Goal: Transaction & Acquisition: Obtain resource

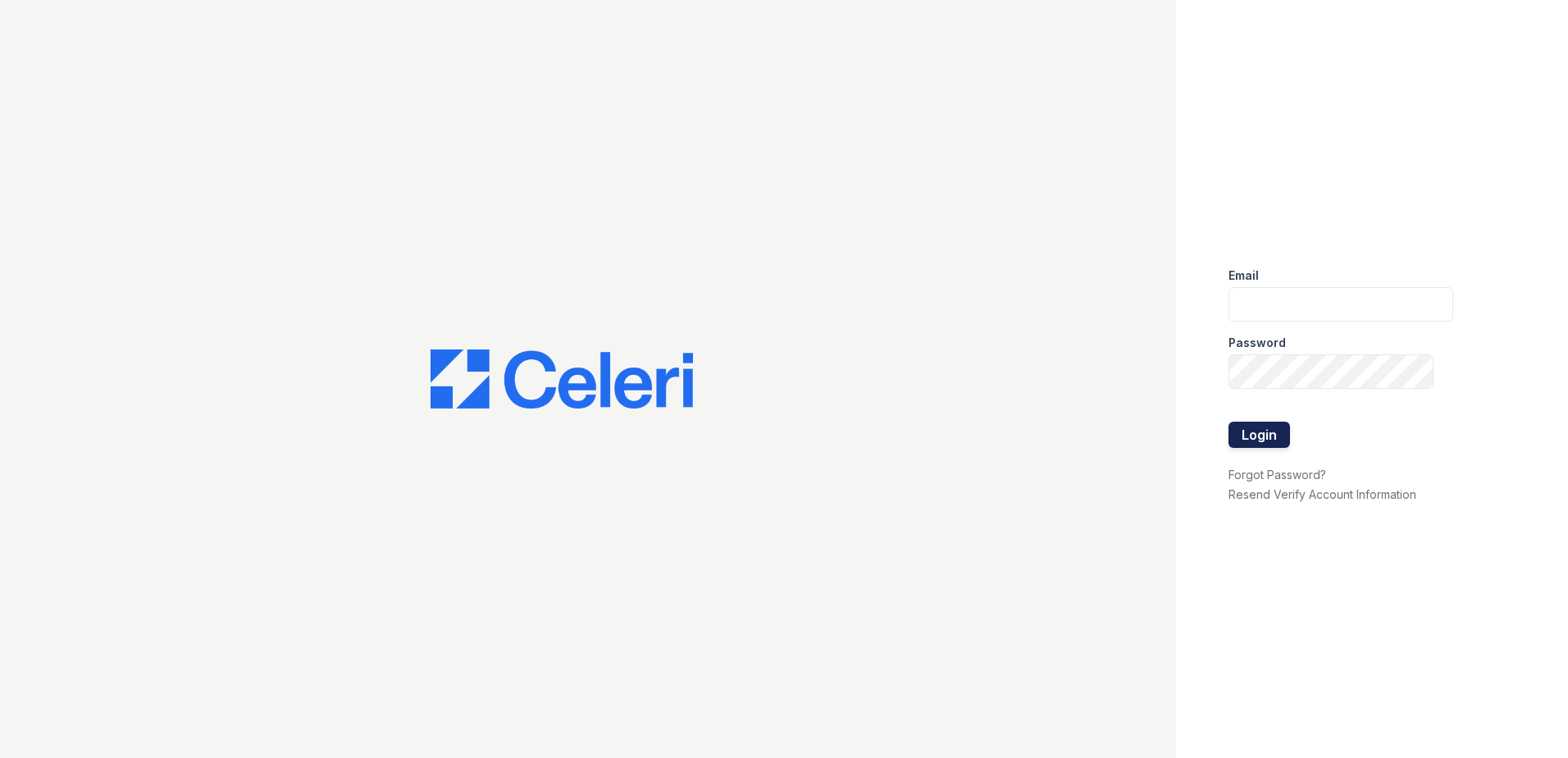
type input "vmccullough@trinity-pm.com"
click at [1267, 432] on button "Login" at bounding box center [1259, 434] width 62 height 26
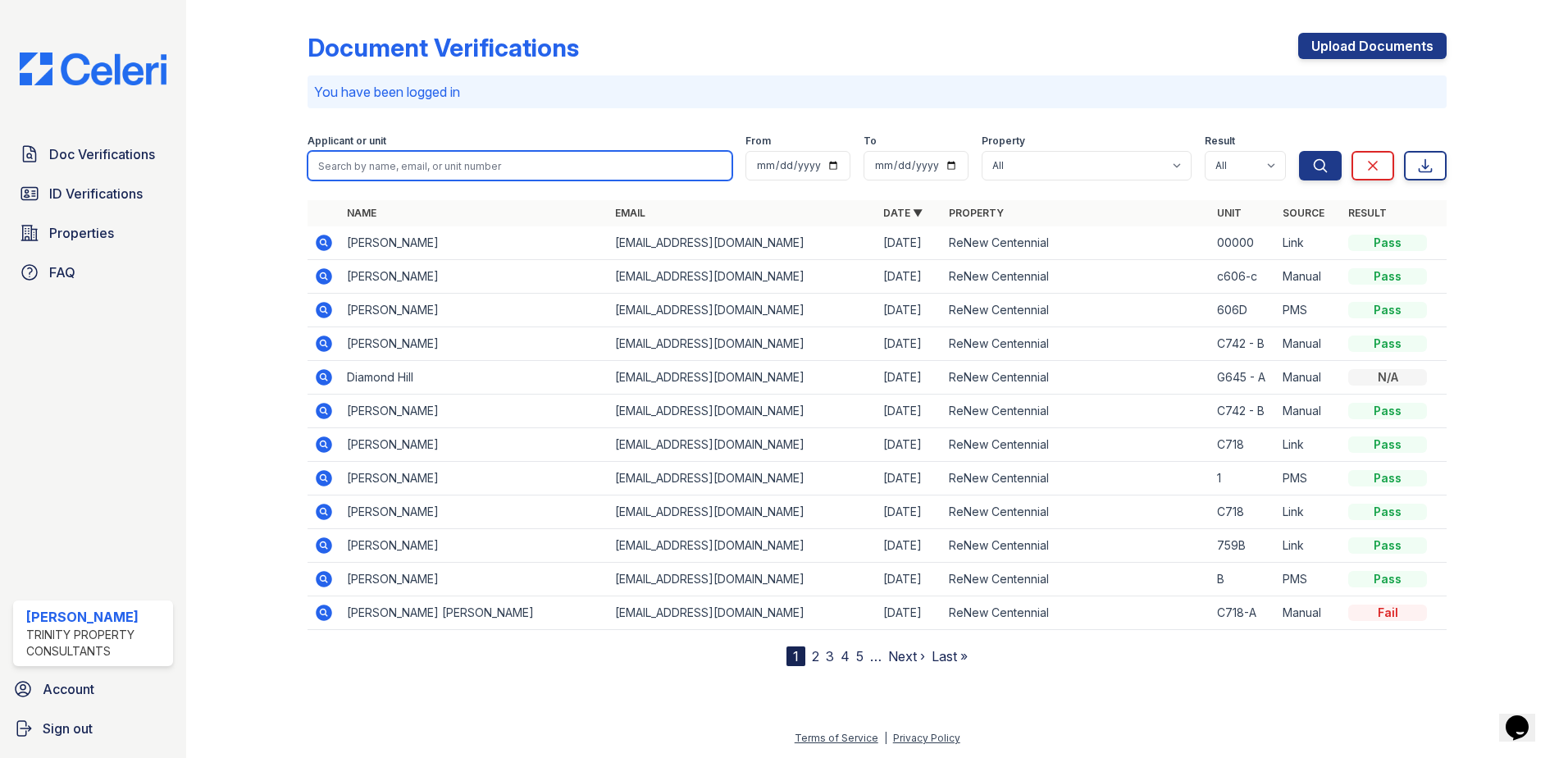
click at [438, 155] on input "search" at bounding box center [520, 166] width 425 height 30
type input "[PERSON_NAME]"
click at [1298, 151] on button "Search" at bounding box center [1320, 166] width 42 height 30
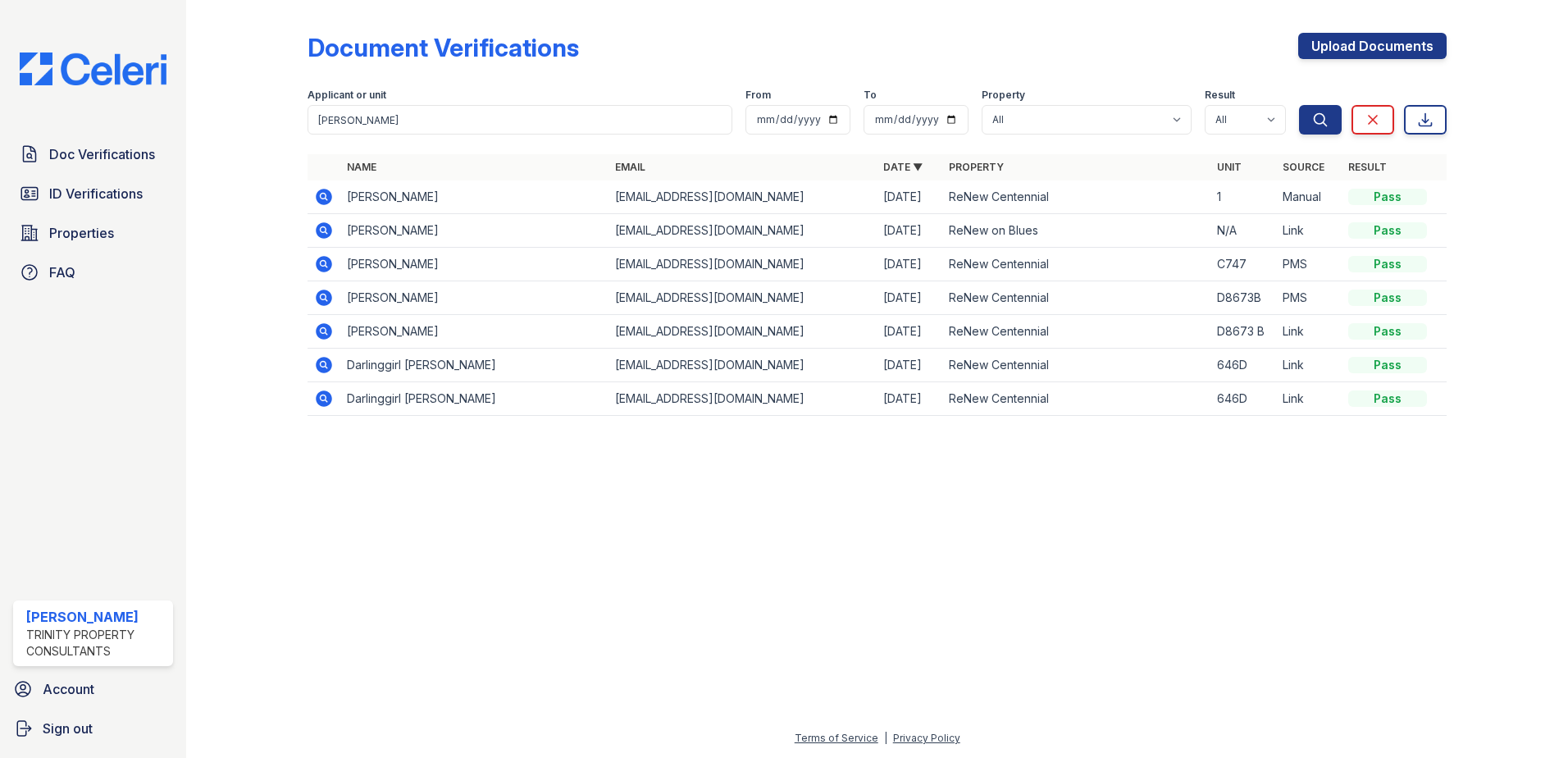
click at [323, 199] on icon at bounding box center [324, 196] width 19 height 19
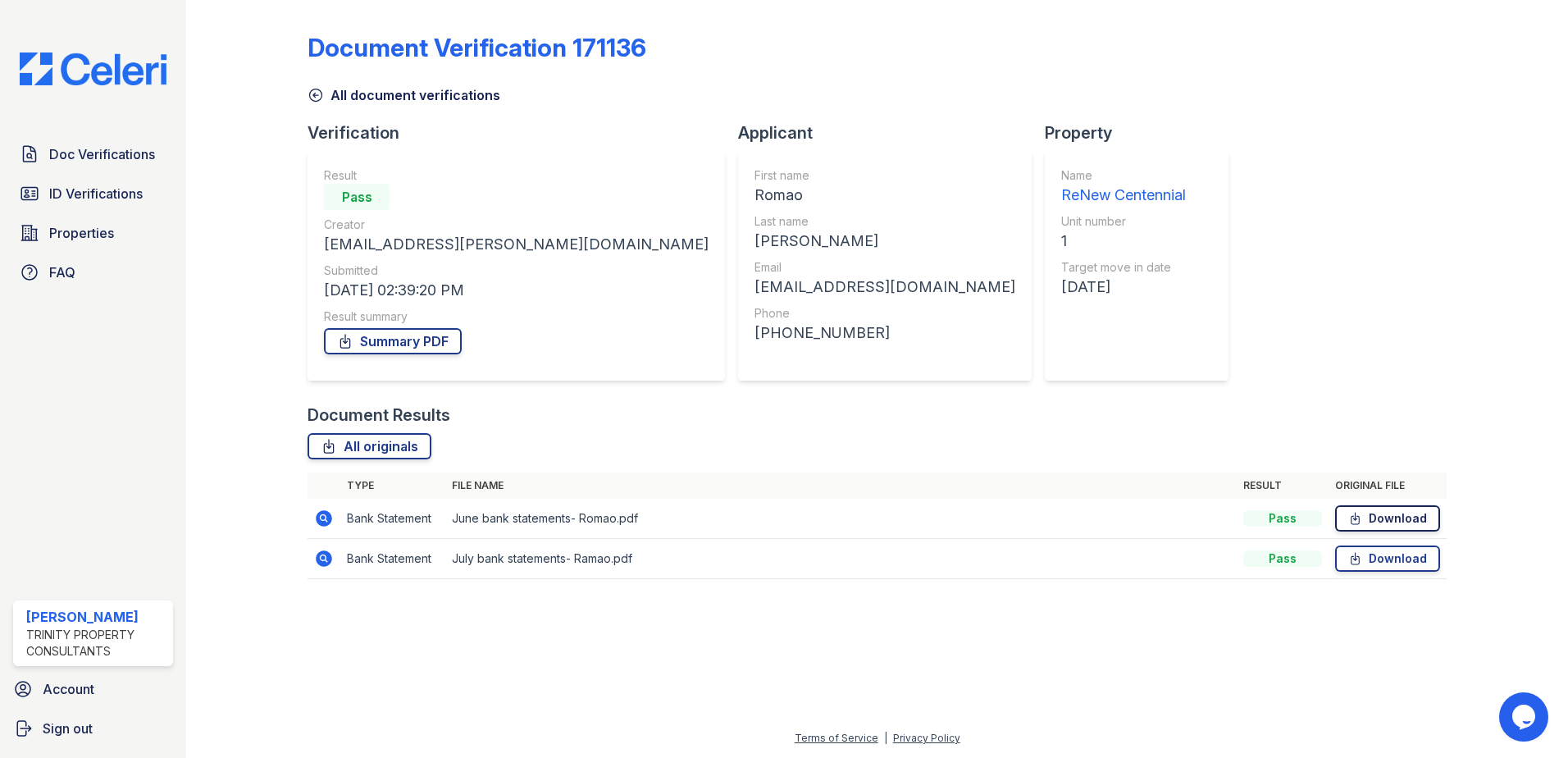
click at [1367, 521] on link "Download" at bounding box center [1387, 518] width 105 height 26
click at [315, 96] on icon at bounding box center [315, 95] width 16 height 16
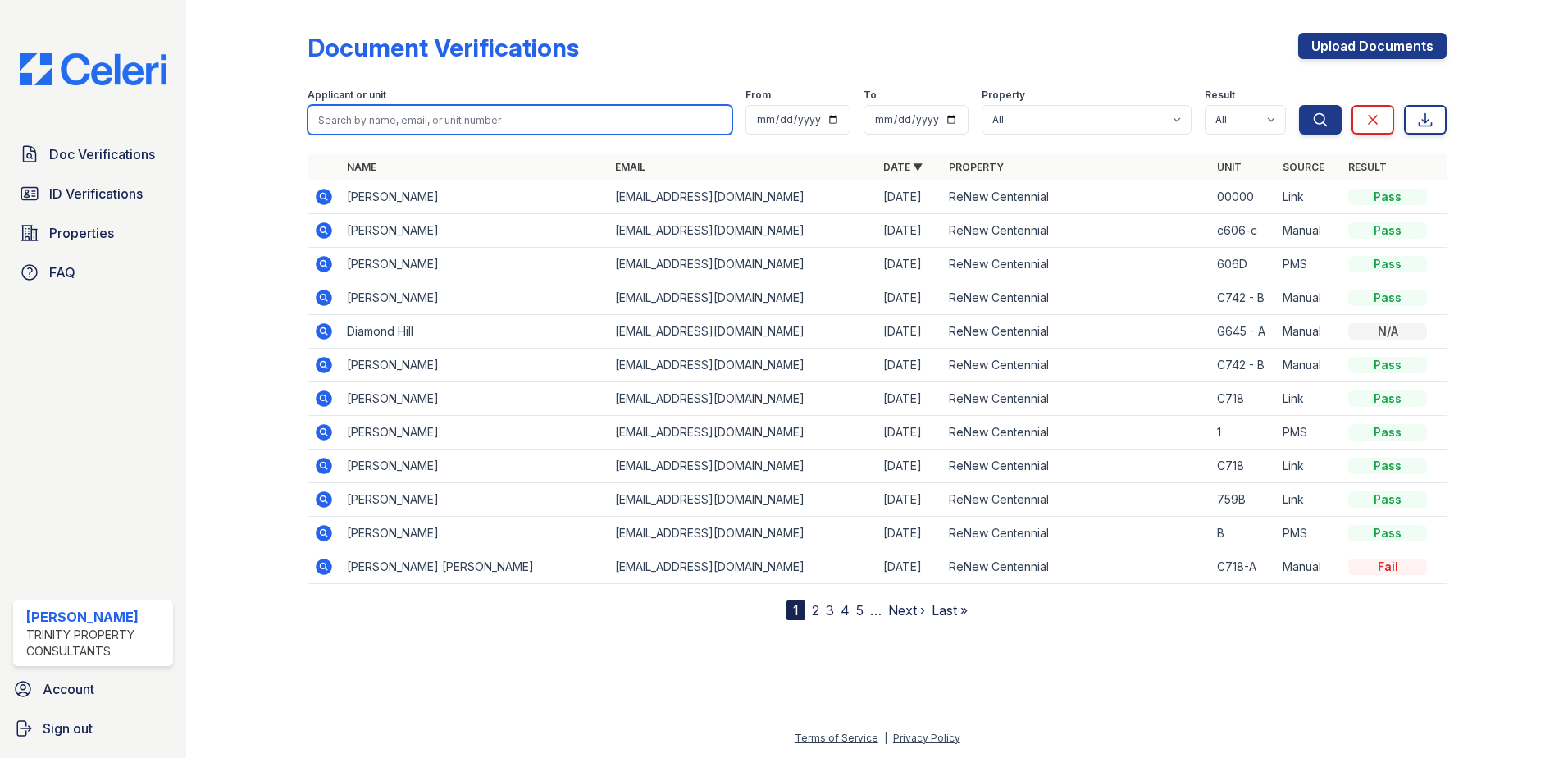
click at [389, 125] on input "search" at bounding box center [520, 119] width 425 height 30
type input "[PERSON_NAME]"
click at [1298, 105] on button "Search" at bounding box center [1320, 119] width 42 height 30
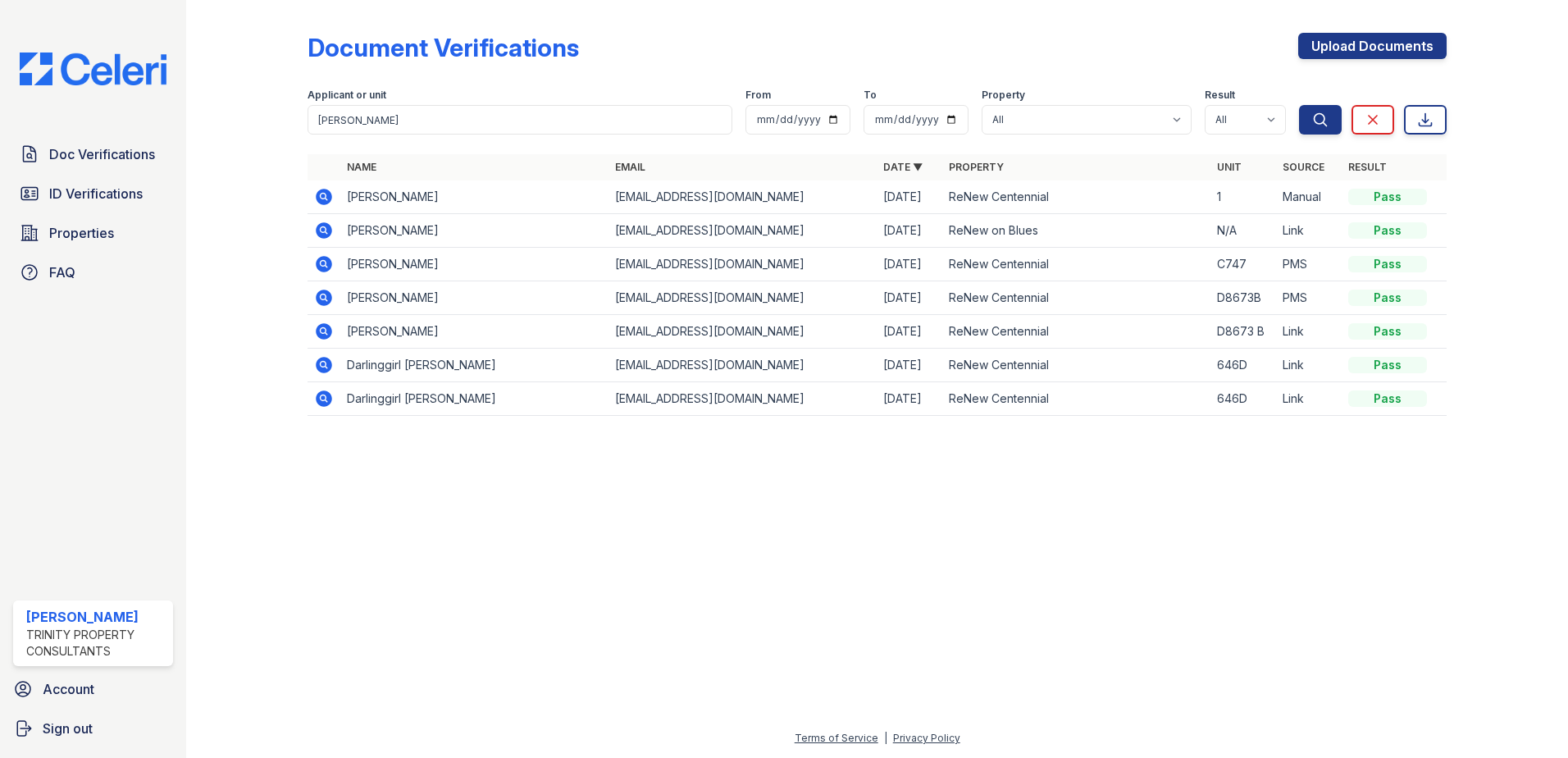
click at [323, 195] on icon at bounding box center [323, 195] width 4 height 4
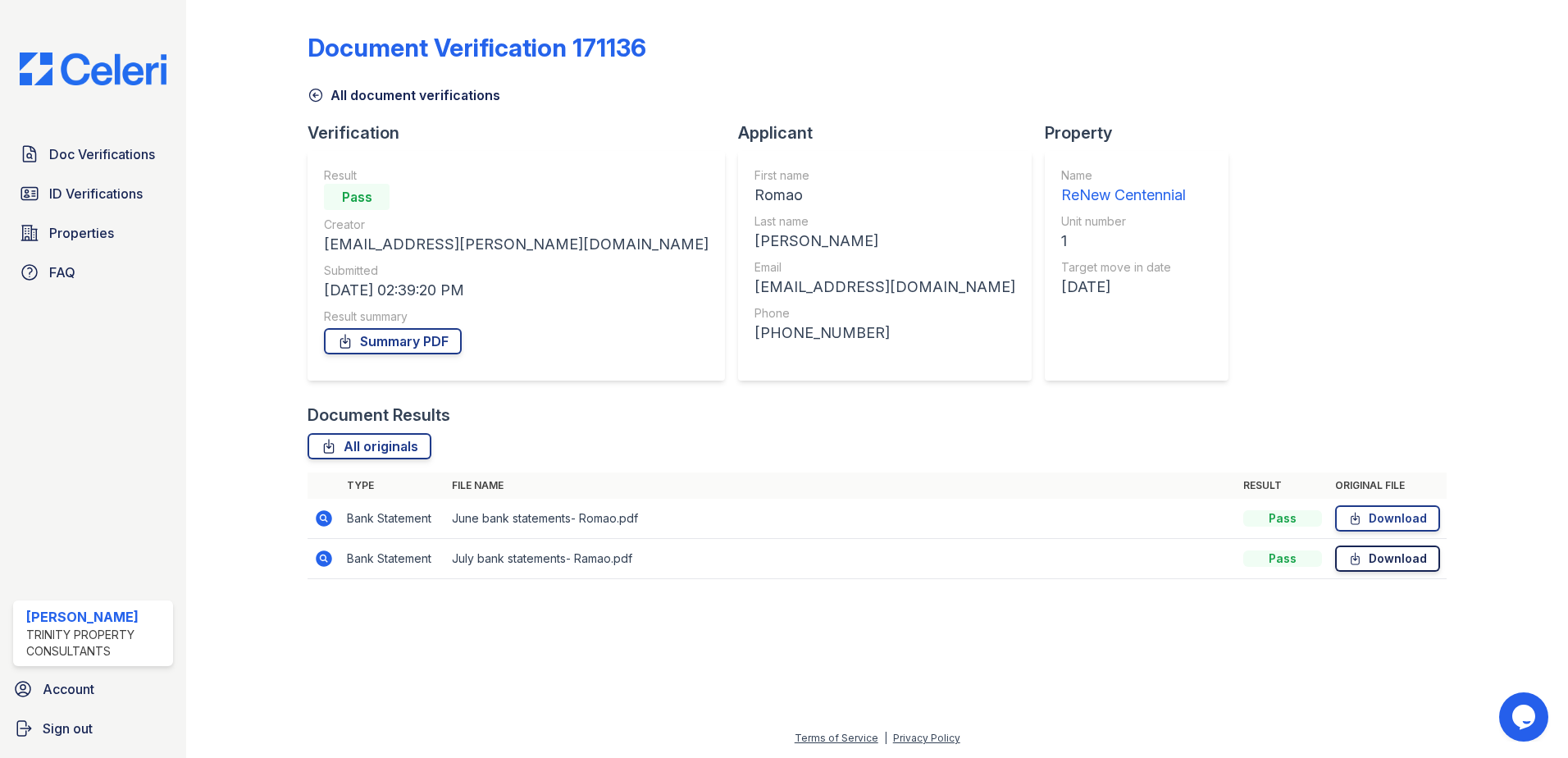
click at [1378, 561] on link "Download" at bounding box center [1387, 558] width 105 height 26
click at [1380, 513] on link "Download" at bounding box center [1387, 518] width 105 height 26
